Goal: Find specific page/section: Find specific page/section

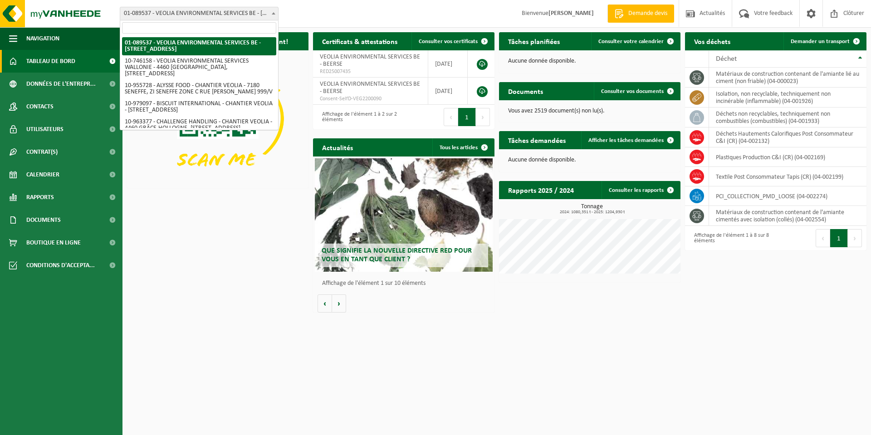
click at [270, 13] on span at bounding box center [273, 13] width 9 height 12
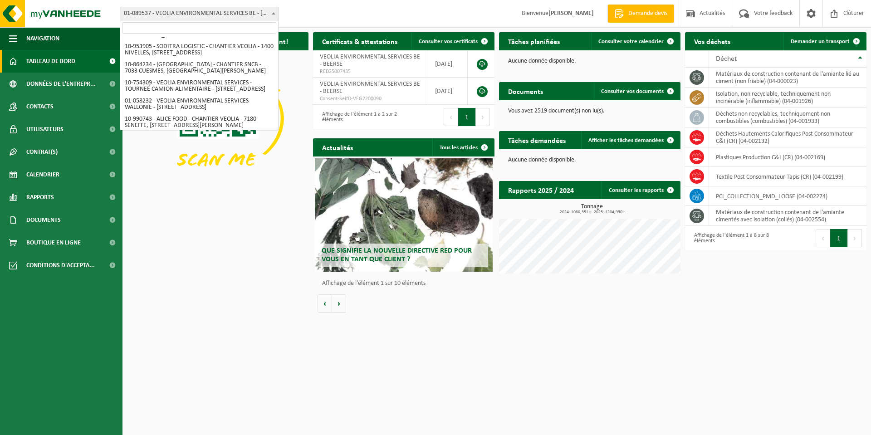
scroll to position [556, 0]
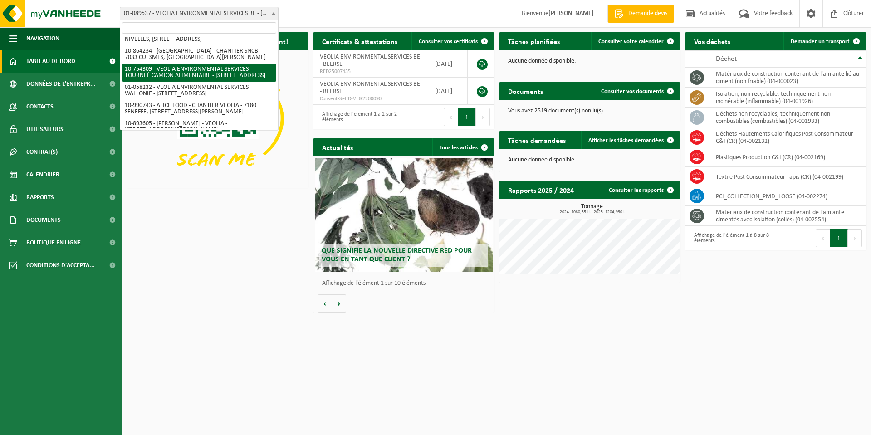
select select "95907"
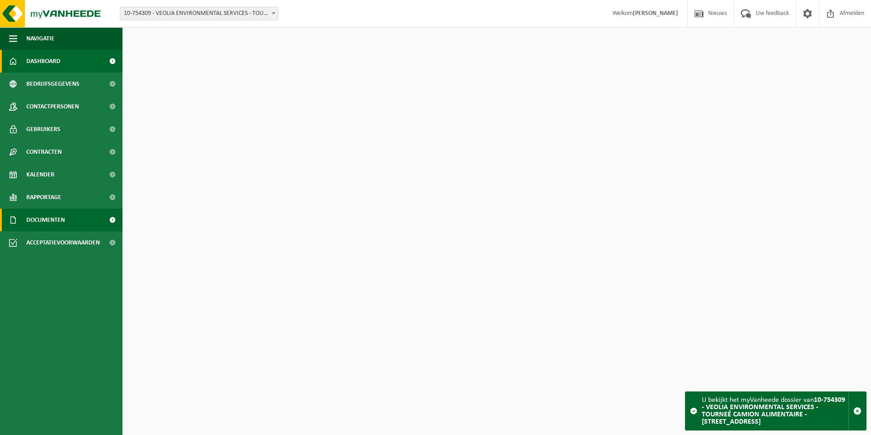
click at [49, 218] on span "Documenten" at bounding box center [45, 220] width 39 height 23
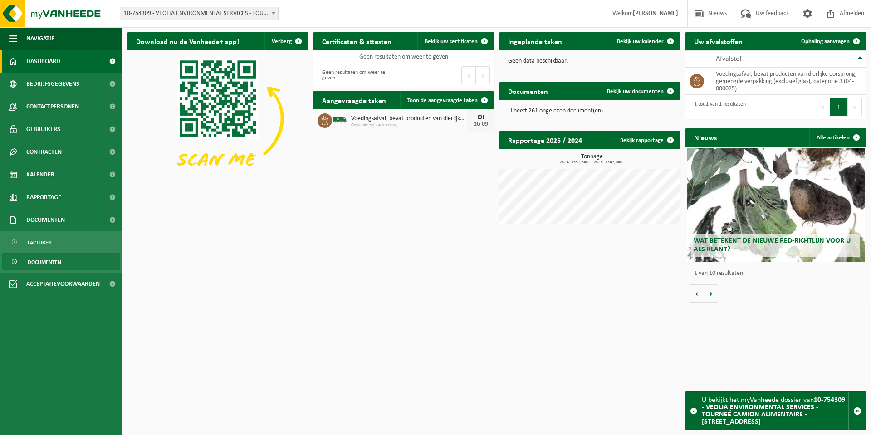
click at [43, 259] on span "Documenten" at bounding box center [45, 262] width 34 height 17
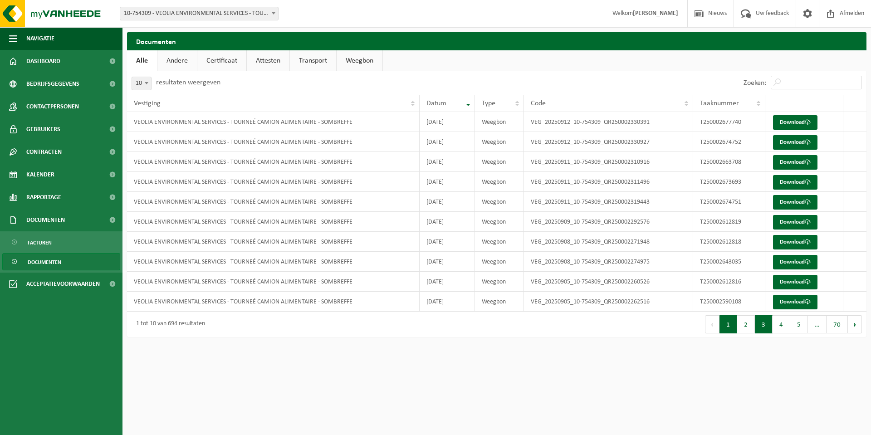
click at [758, 322] on button "3" at bounding box center [764, 324] width 18 height 18
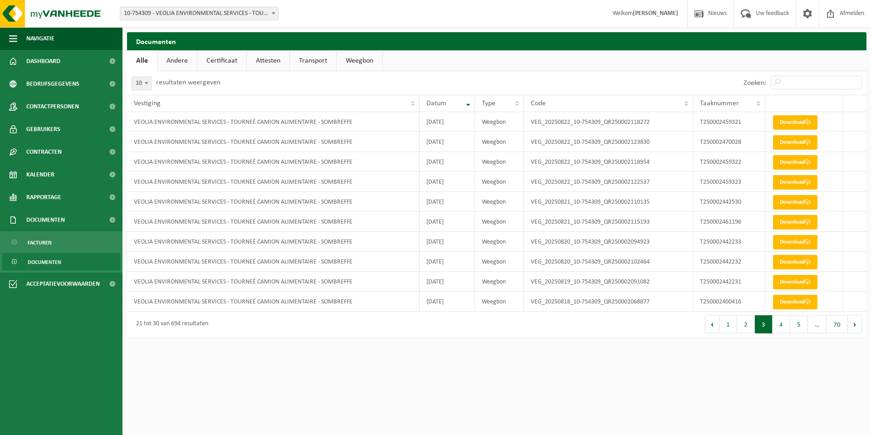
click at [783, 323] on button "4" at bounding box center [781, 324] width 18 height 18
click at [800, 324] on button "5" at bounding box center [799, 324] width 18 height 18
